Goal: Obtain resource: Download file/media

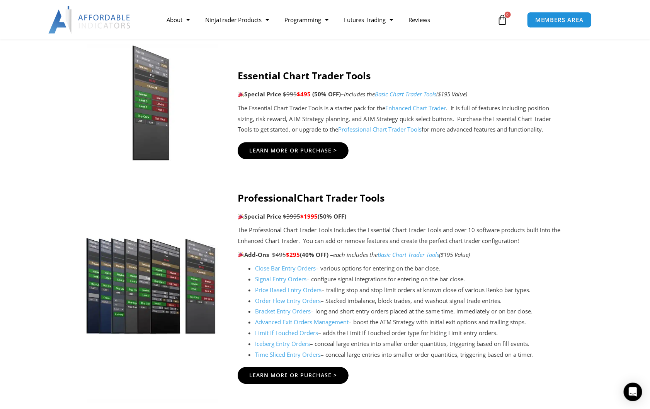
scroll to position [696, 0]
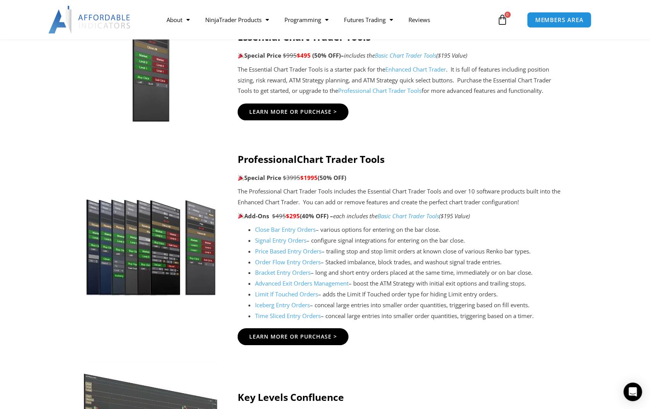
click at [285, 231] on link "Close Bar Entry Orders" at bounding box center [285, 229] width 61 height 8
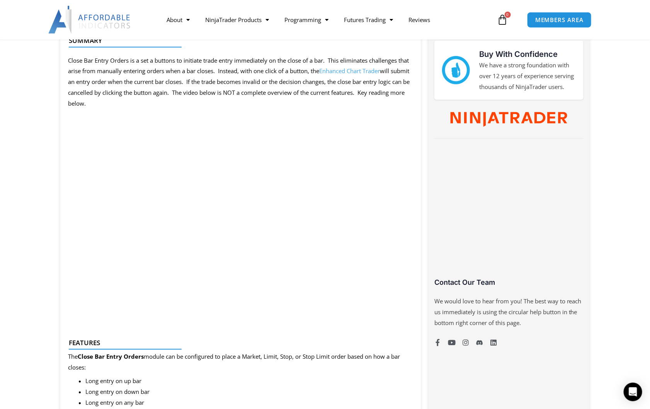
scroll to position [425, 0]
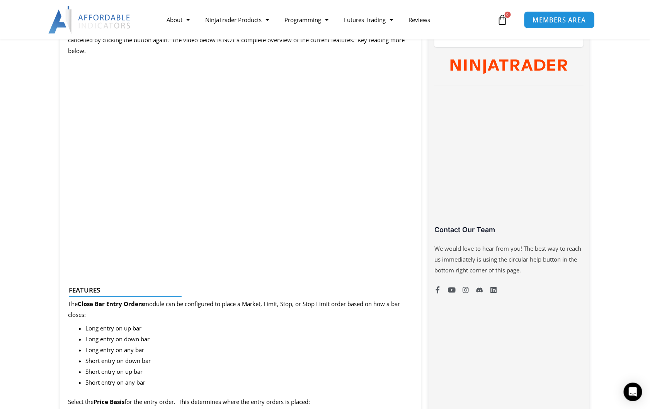
click at [556, 19] on span "MEMBERS AREA" at bounding box center [559, 20] width 53 height 7
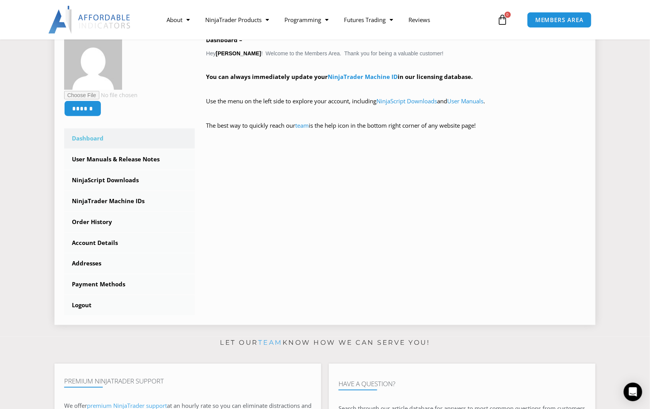
scroll to position [154, 0]
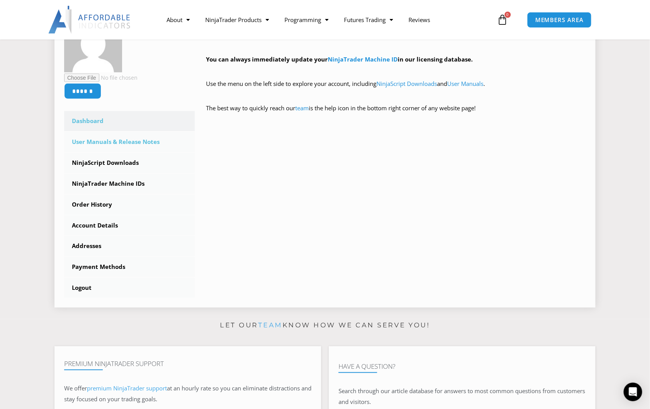
click at [102, 138] on link "User Manuals & Release Notes" at bounding box center [129, 142] width 131 height 20
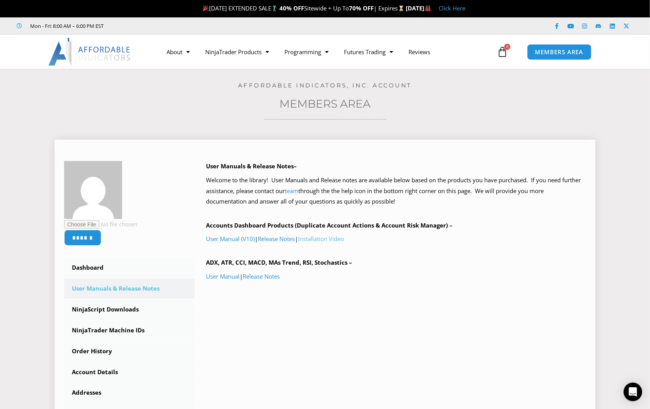
click at [322, 239] on link "Installation Video" at bounding box center [322, 239] width 46 height 8
click at [103, 307] on link "NinjaScript Downloads" at bounding box center [129, 309] width 131 height 20
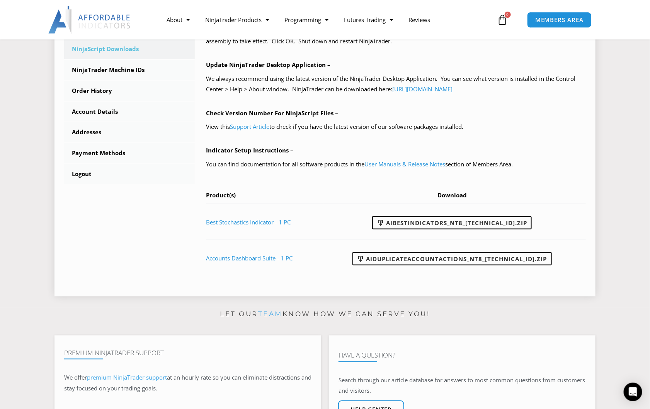
scroll to position [271, 0]
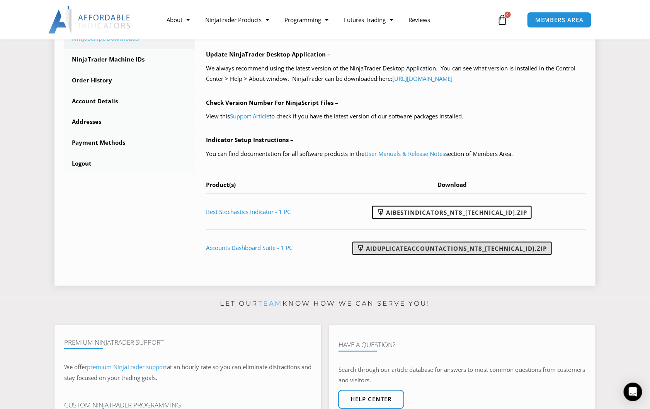
click at [459, 249] on link "AIDuplicateAccountActions_NT8_25.2.5.1.zip" at bounding box center [453, 248] width 200 height 13
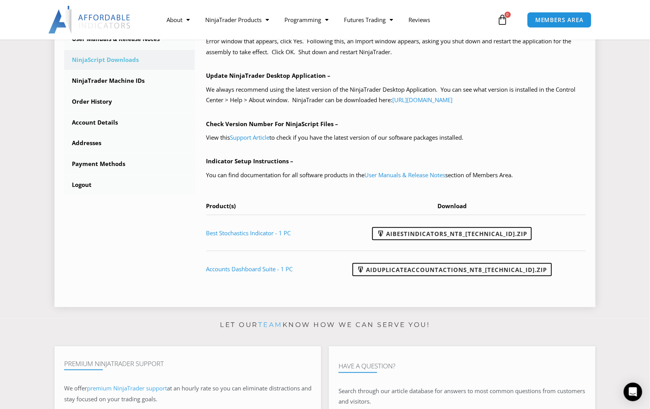
scroll to position [232, 0]
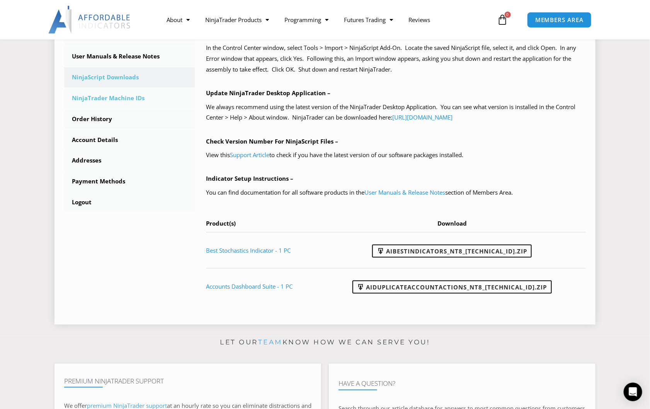
click at [119, 97] on link "NinjaTrader Machine IDs" at bounding box center [129, 98] width 131 height 20
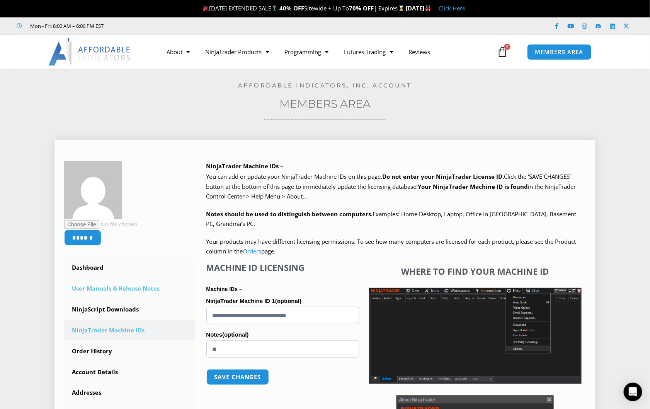
click at [108, 290] on link "User Manuals & Release Notes" at bounding box center [129, 288] width 131 height 20
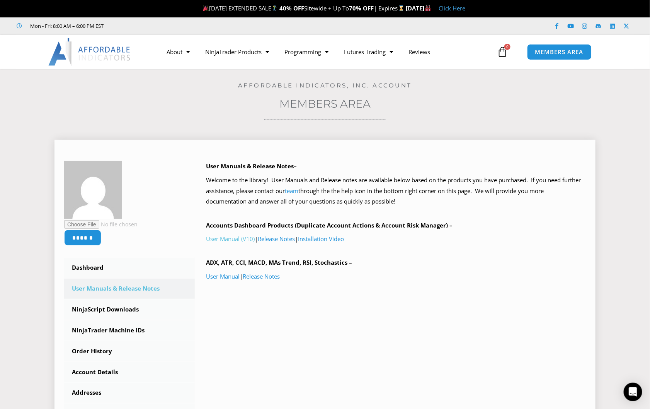
click at [224, 238] on link "User Manual (V10)" at bounding box center [231, 239] width 49 height 8
